Goal: Task Accomplishment & Management: Manage account settings

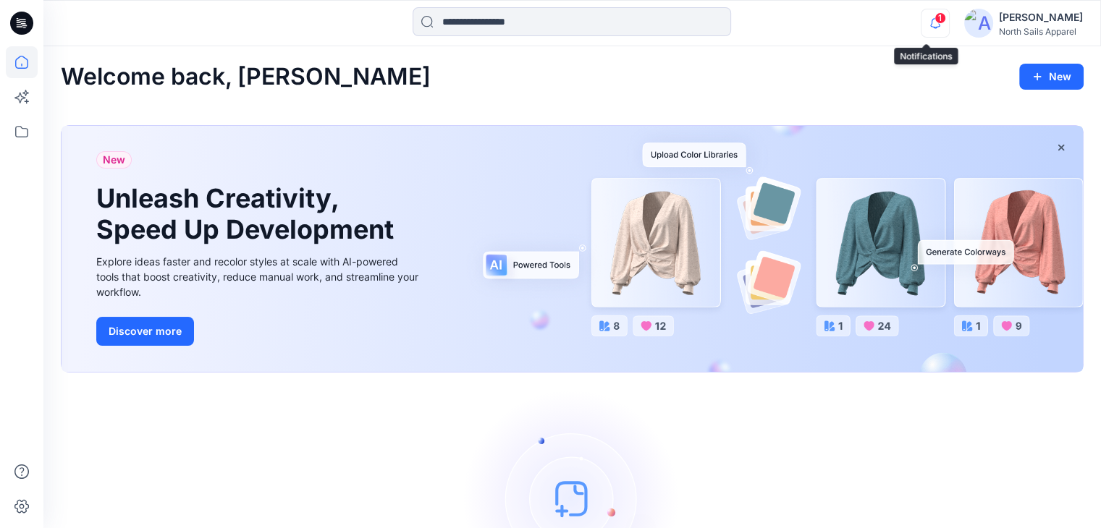
click at [929, 25] on icon "button" at bounding box center [935, 23] width 28 height 29
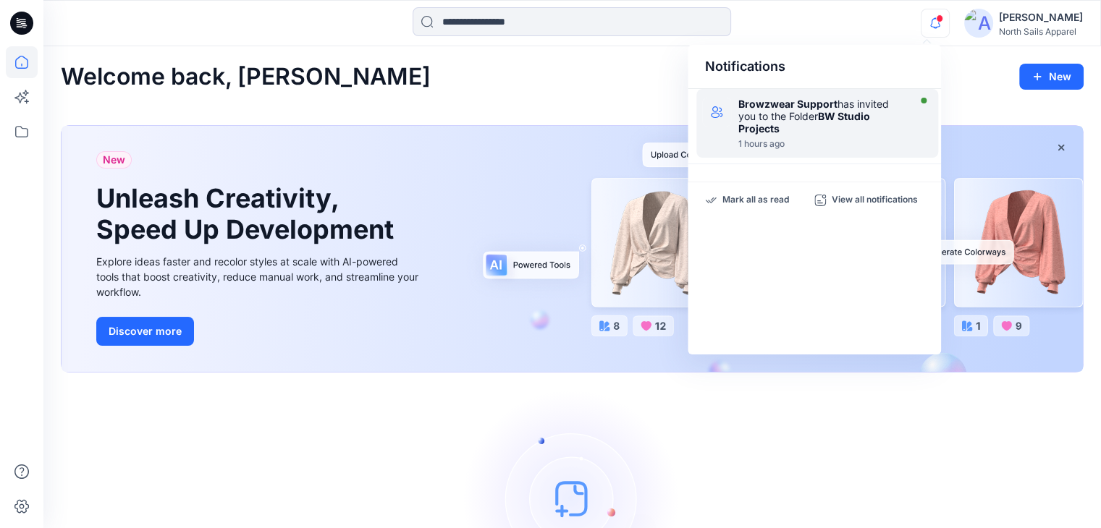
click at [830, 119] on strong "BW Studio Projects" at bounding box center [804, 122] width 132 height 25
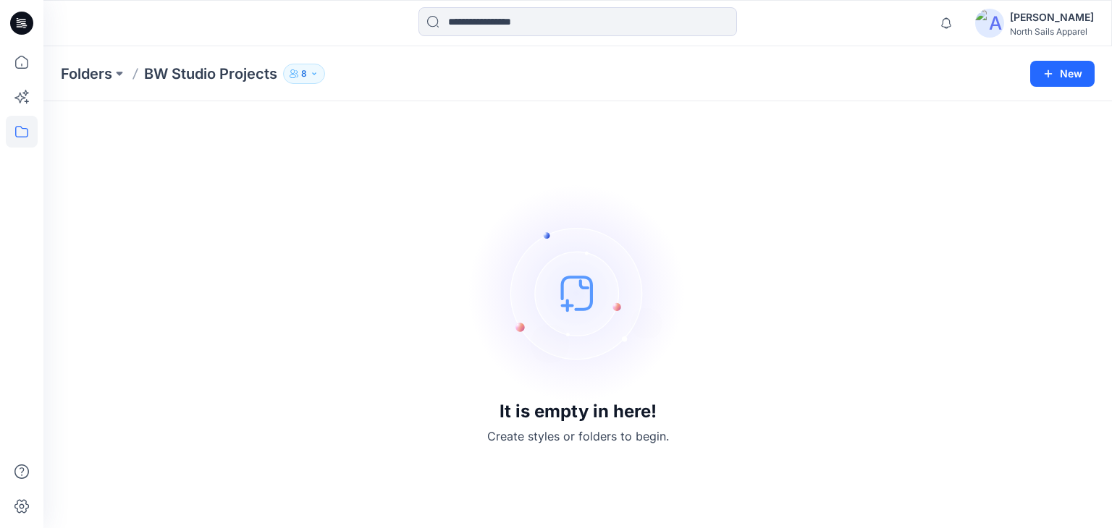
click at [1052, 33] on div "North Sails Apparel" at bounding box center [1052, 31] width 84 height 11
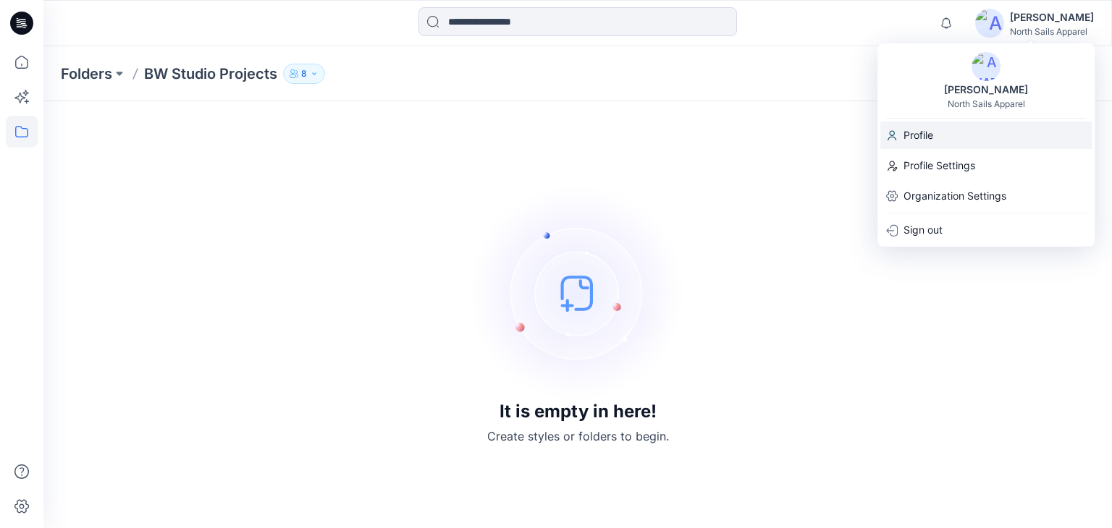
click at [914, 130] on p "Profile" at bounding box center [918, 136] width 30 height 28
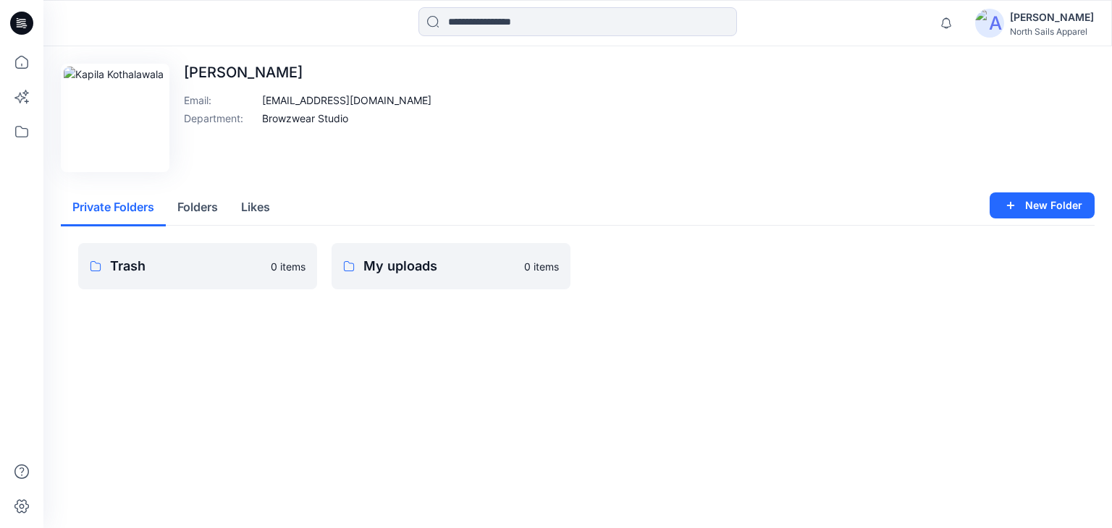
click at [269, 377] on div "Edit Image [PERSON_NAME] Email : [EMAIL_ADDRESS][DOMAIN_NAME] Department : Brow…" at bounding box center [577, 287] width 1068 height 482
click at [1052, 18] on div "[PERSON_NAME]" at bounding box center [1052, 17] width 84 height 17
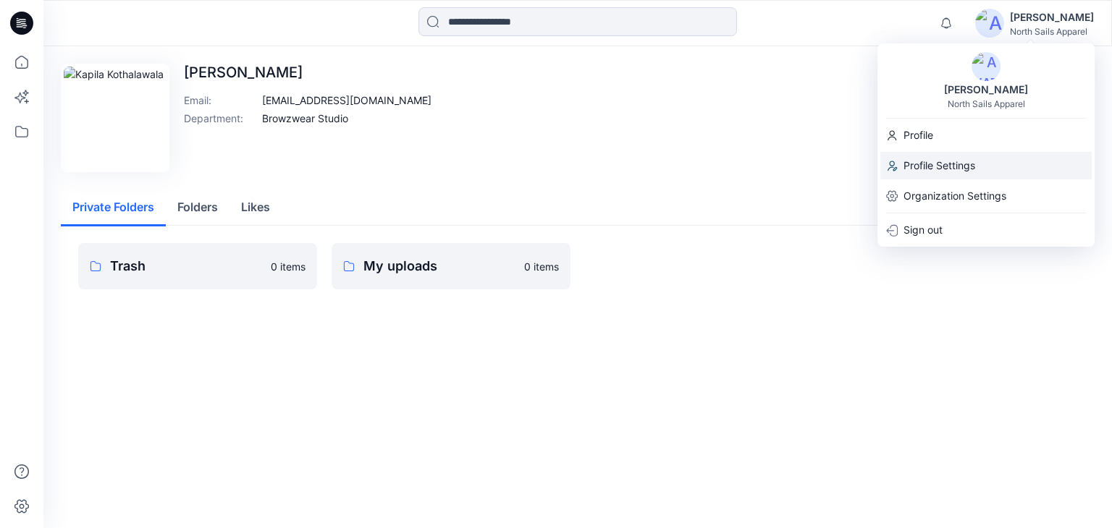
click at [947, 169] on p "Profile Settings" at bounding box center [939, 166] width 72 height 28
